Goal: Check status

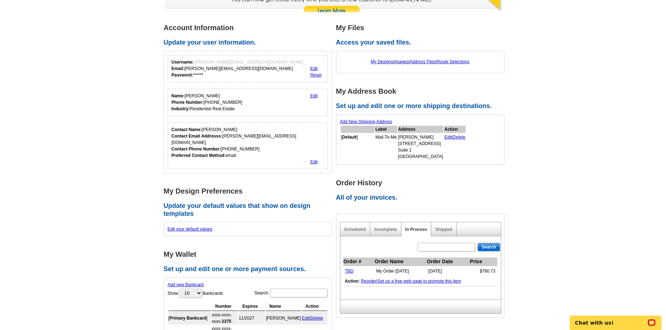
scroll to position [103, 0]
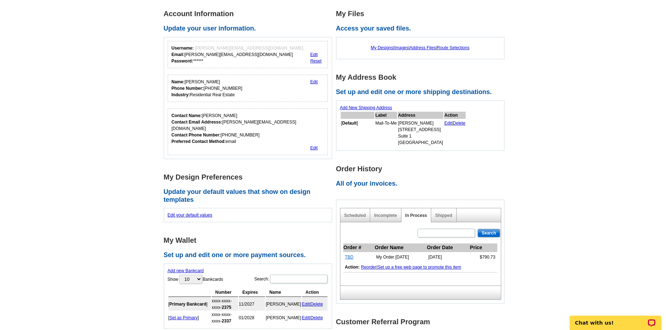
click at [350, 255] on link "TBD" at bounding box center [349, 256] width 9 height 5
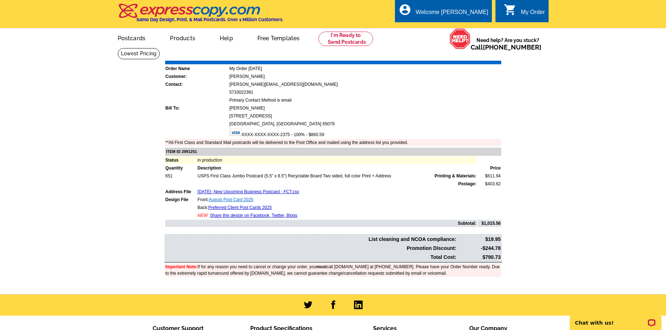
click at [235, 201] on link "August Post Card 2025" at bounding box center [230, 199] width 44 height 5
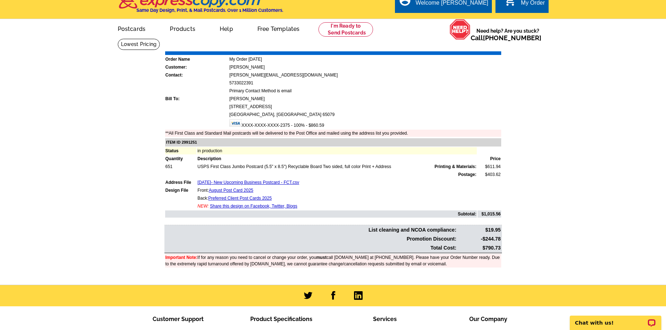
scroll to position [10, 0]
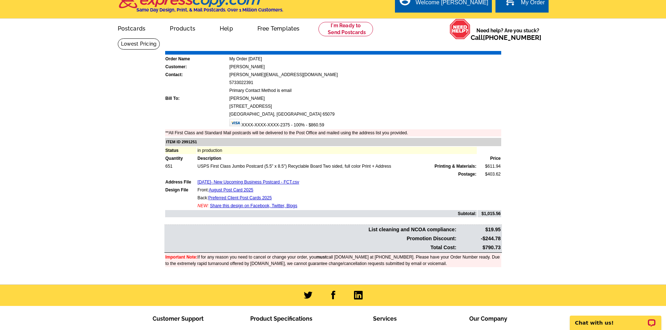
click at [507, 248] on main "Order Number: 1473291 Download Invoice | Print Invoice Order Name My Order [DAT…" at bounding box center [333, 161] width 666 height 246
drag, startPoint x: 481, startPoint y: 248, endPoint x: 499, endPoint y: 246, distance: 18.4
click at [499, 246] on td "$790.73" at bounding box center [478, 247] width 43 height 8
copy td "$790.73"
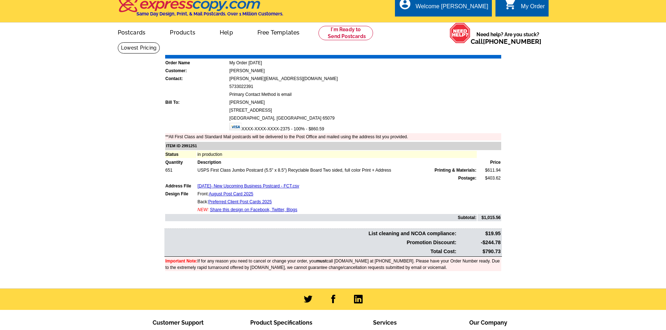
scroll to position [0, 0]
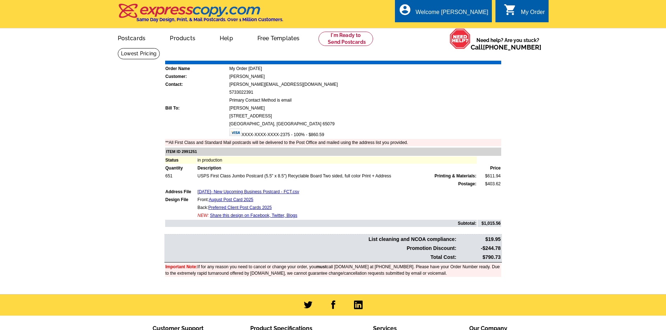
click at [227, 53] on div "Order Number: 1473291 Download Invoice | Print Invoice" at bounding box center [332, 55] width 337 height 9
drag, startPoint x: 227, startPoint y: 53, endPoint x: 161, endPoint y: 54, distance: 66.0
click at [161, 54] on div "Order Number: 1473291 Download Invoice | Print Invoice Order Name My Order [DAT…" at bounding box center [333, 169] width 344 height 236
copy div "Order Number: 1473291"
